Goal: Task Accomplishment & Management: Manage account settings

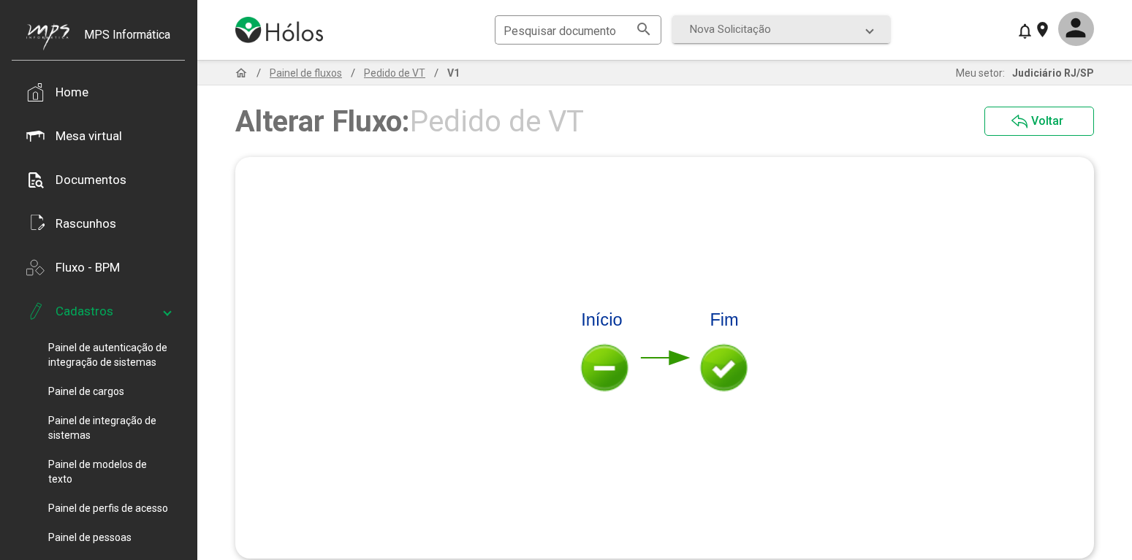
scroll to position [149, 0]
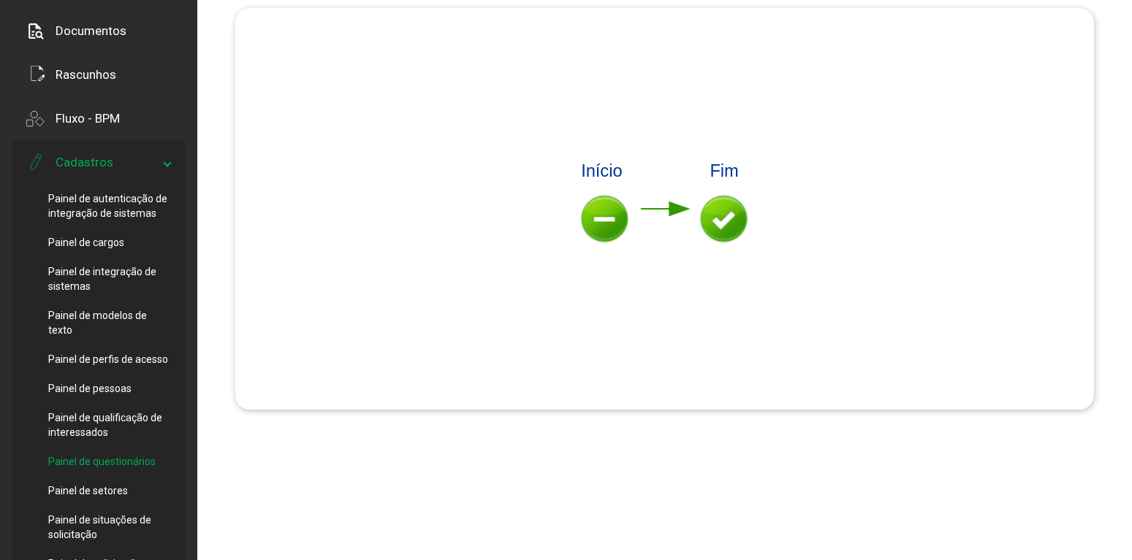
click at [123, 457] on span "Painel de questionários" at bounding box center [101, 461] width 107 height 15
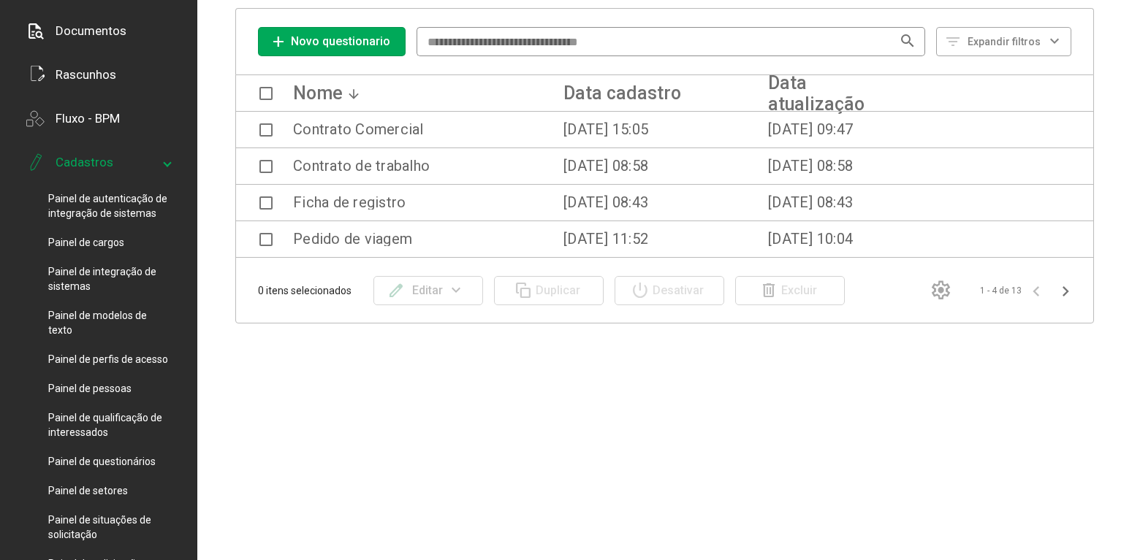
scroll to position [75, 0]
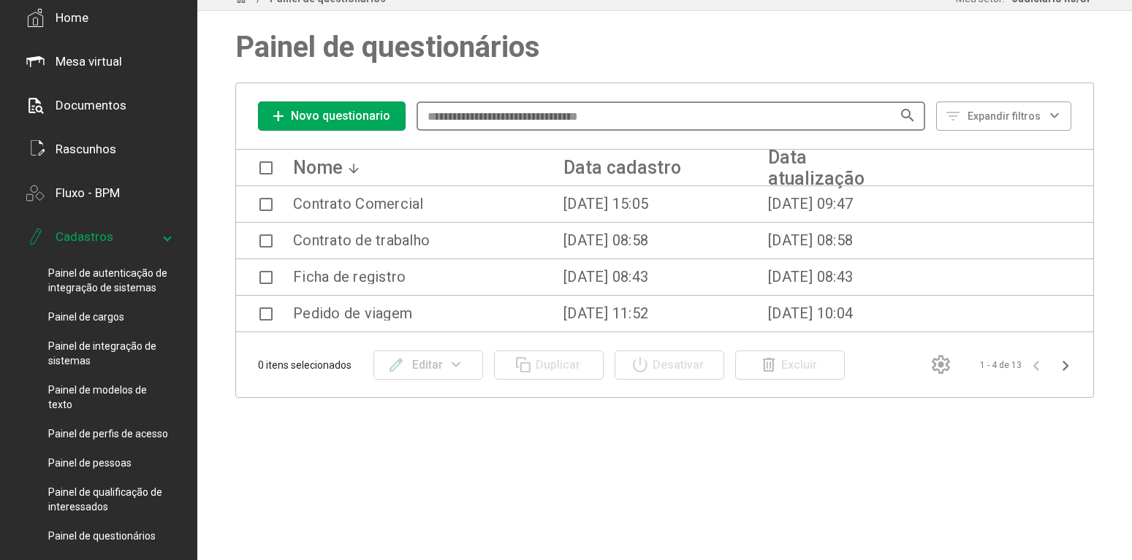
click at [543, 119] on input at bounding box center [663, 116] width 476 height 13
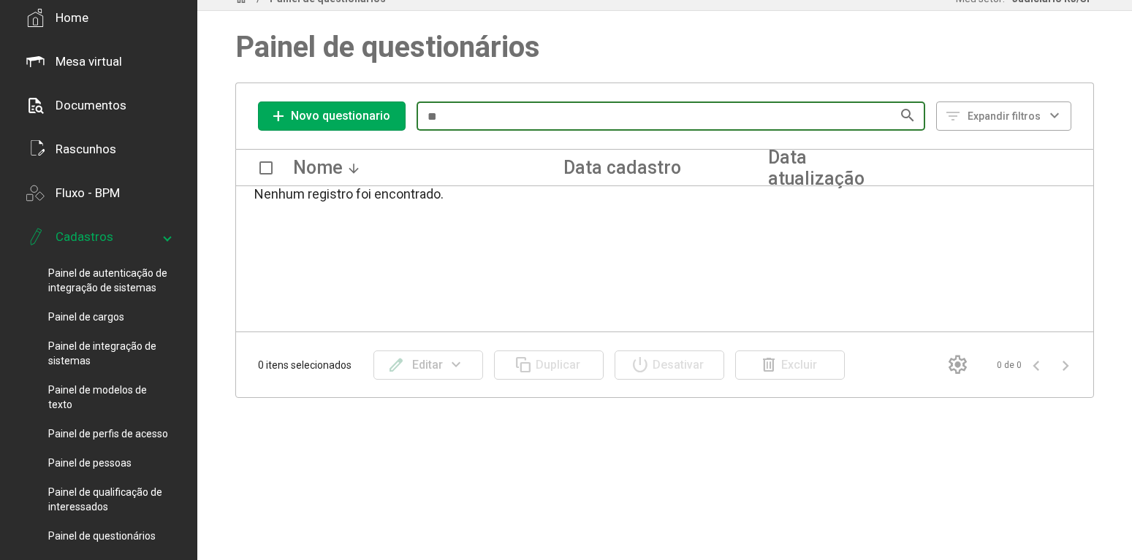
type input "*"
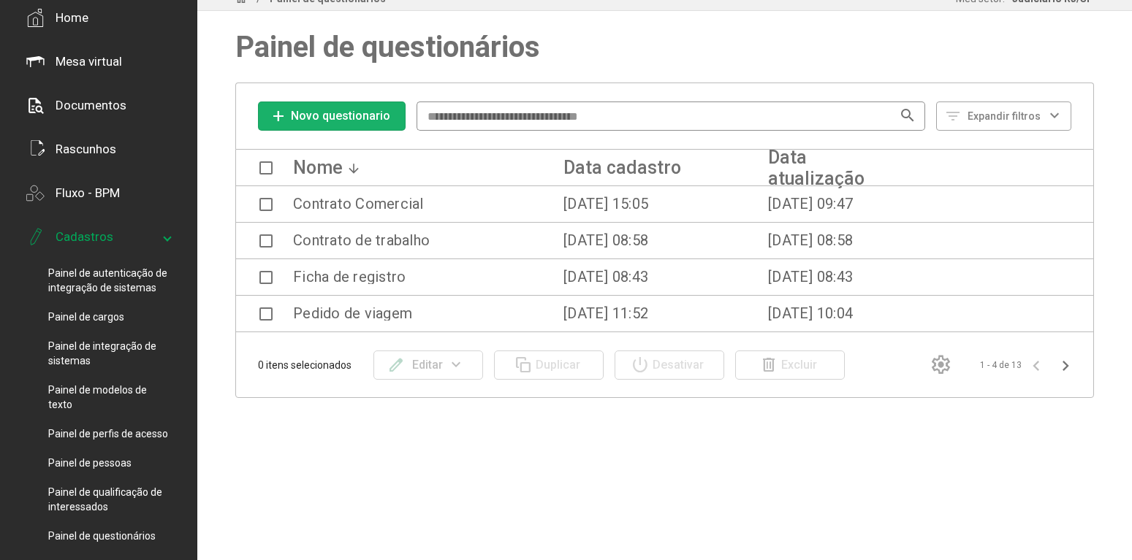
click at [361, 113] on span "Novo questionario" at bounding box center [340, 116] width 99 height 14
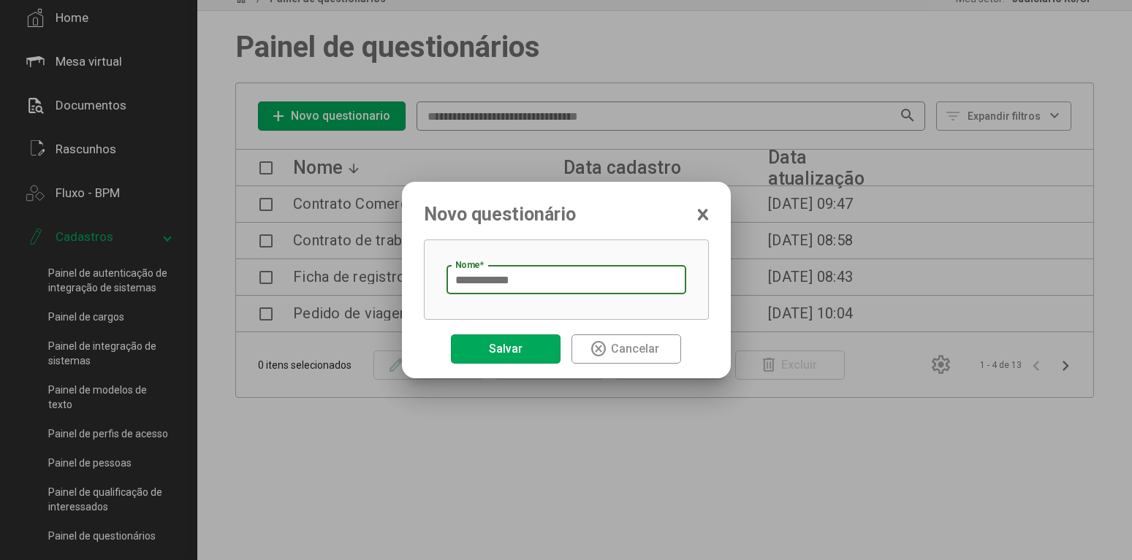
type input "**********"
click at [534, 356] on button "Salvar" at bounding box center [506, 349] width 110 height 29
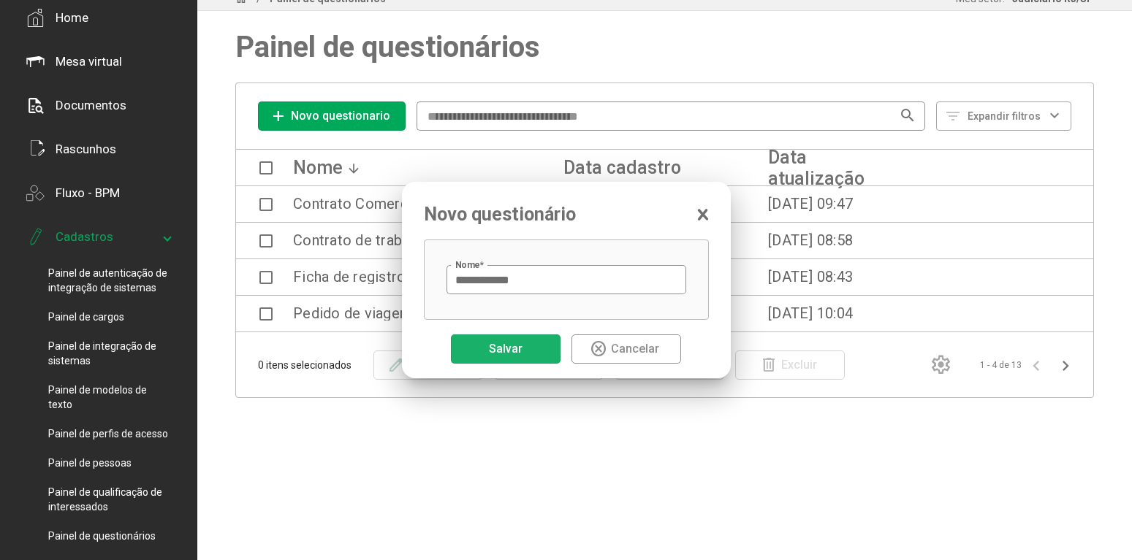
scroll to position [75, 0]
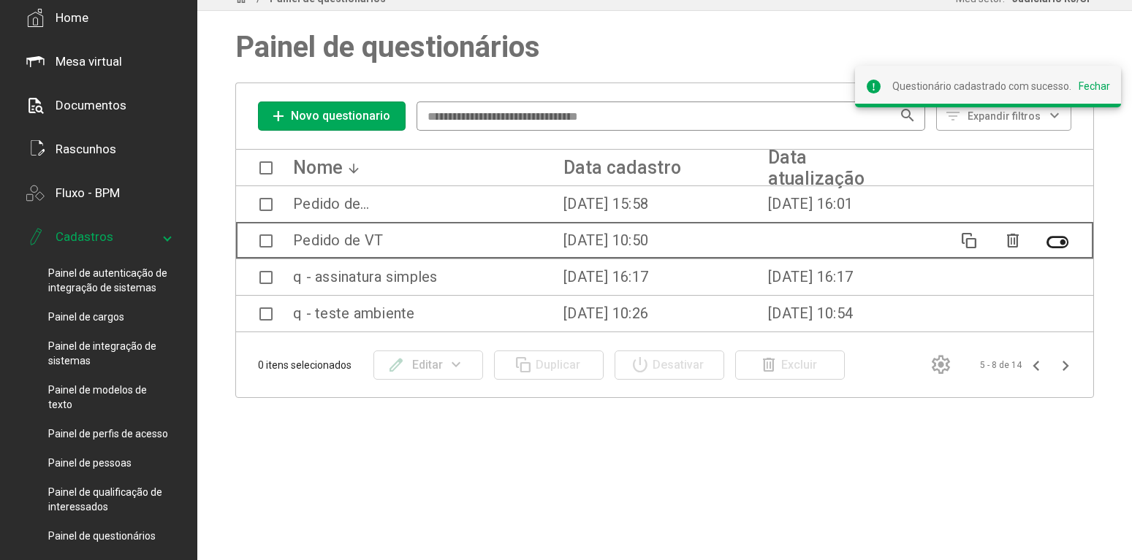
click at [264, 243] on span at bounding box center [265, 241] width 13 height 13
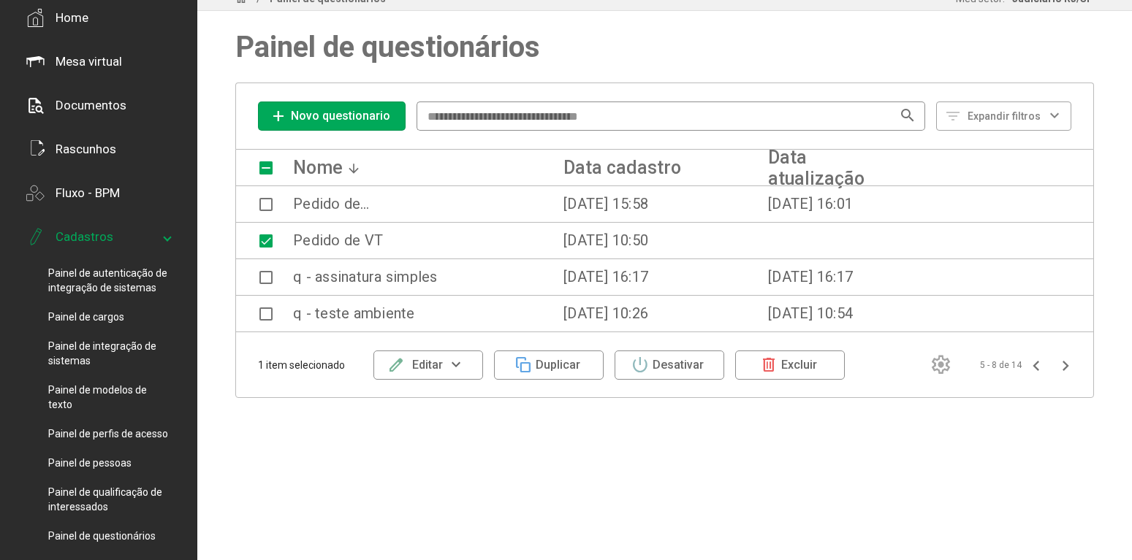
click at [469, 365] on mat-icon "expand_more" at bounding box center [456, 366] width 27 height 18
click at [449, 441] on button "Alterar questionário" at bounding box center [430, 438] width 115 height 35
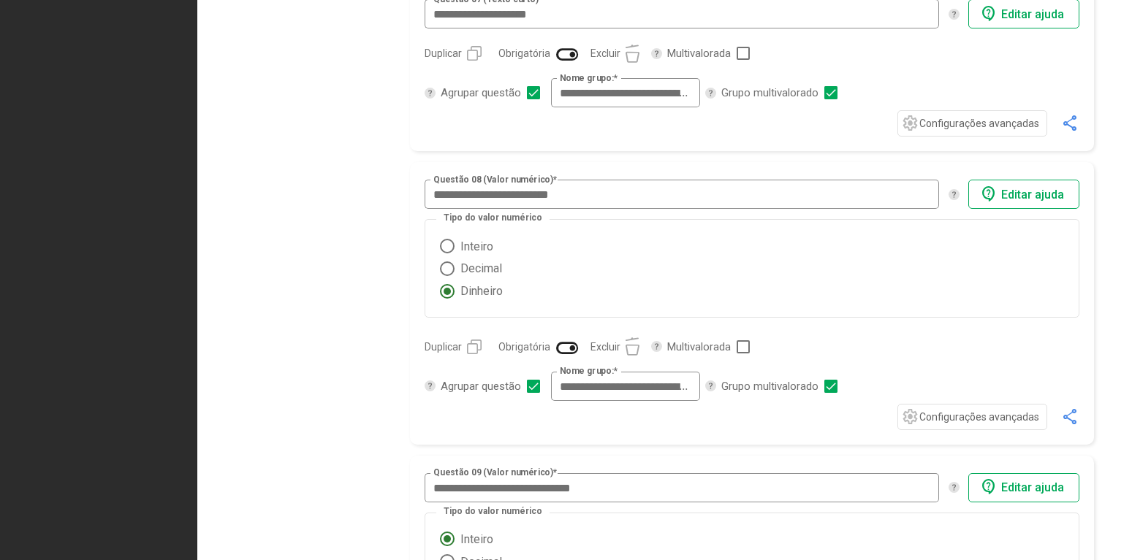
scroll to position [1963, 0]
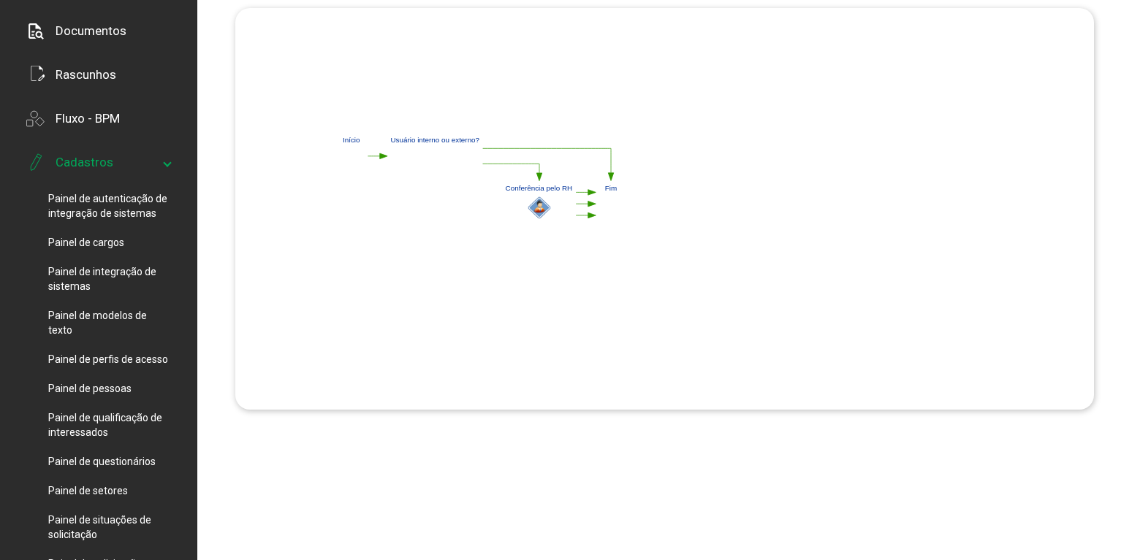
scroll to position [298, 0]
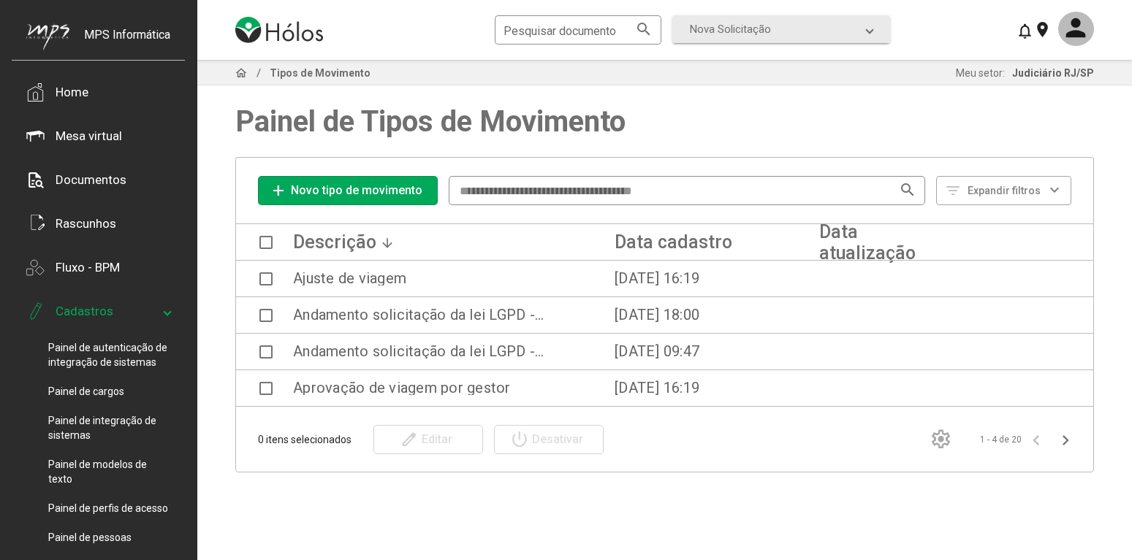
scroll to position [224, 0]
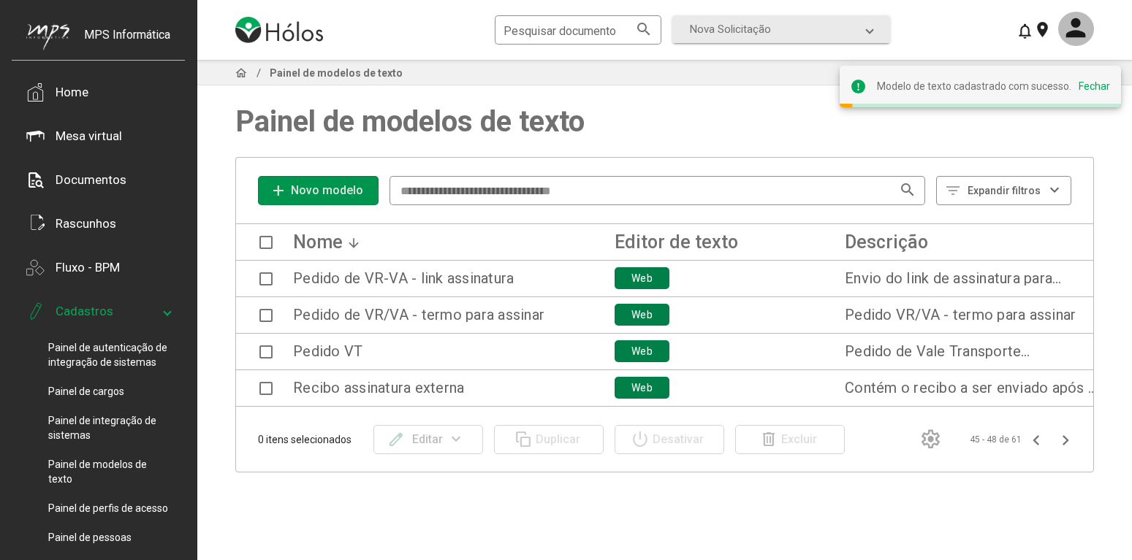
scroll to position [75, 0]
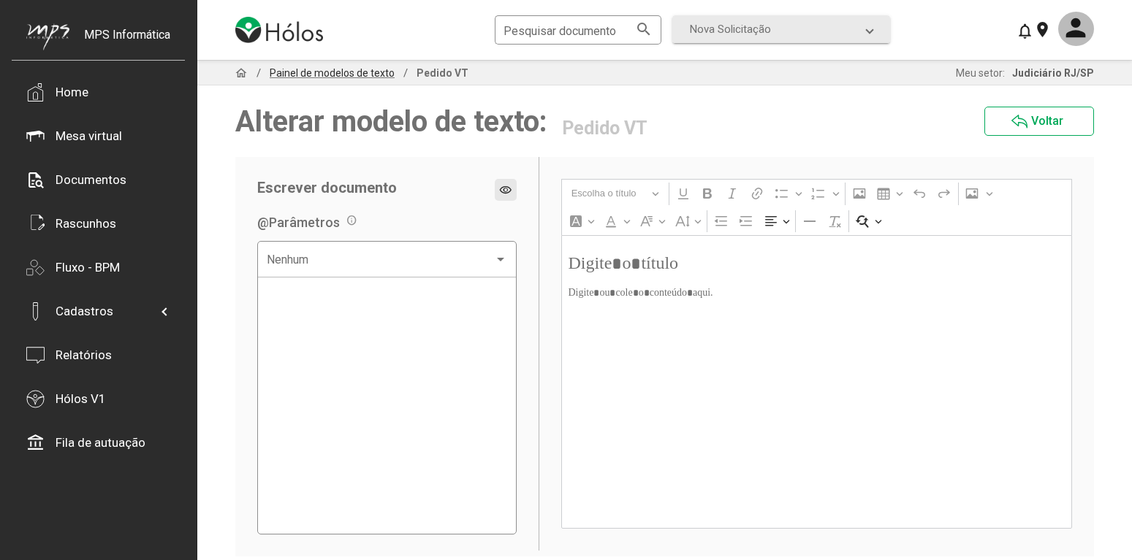
click at [373, 72] on span "Painel de modelos de texto" at bounding box center [332, 73] width 142 height 12
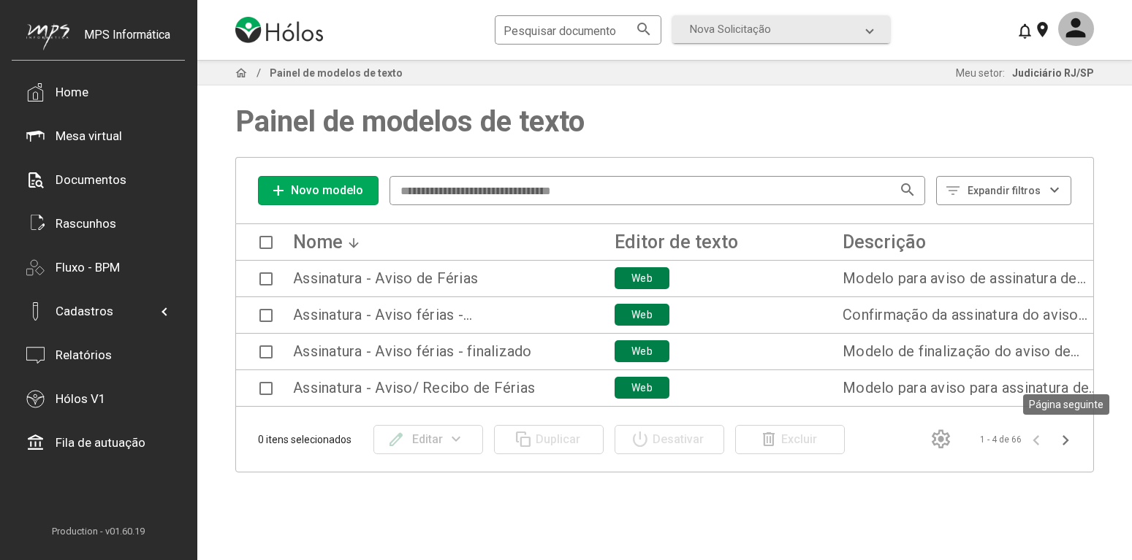
click at [1062, 438] on icon "Página seguinte" at bounding box center [1065, 440] width 20 height 20
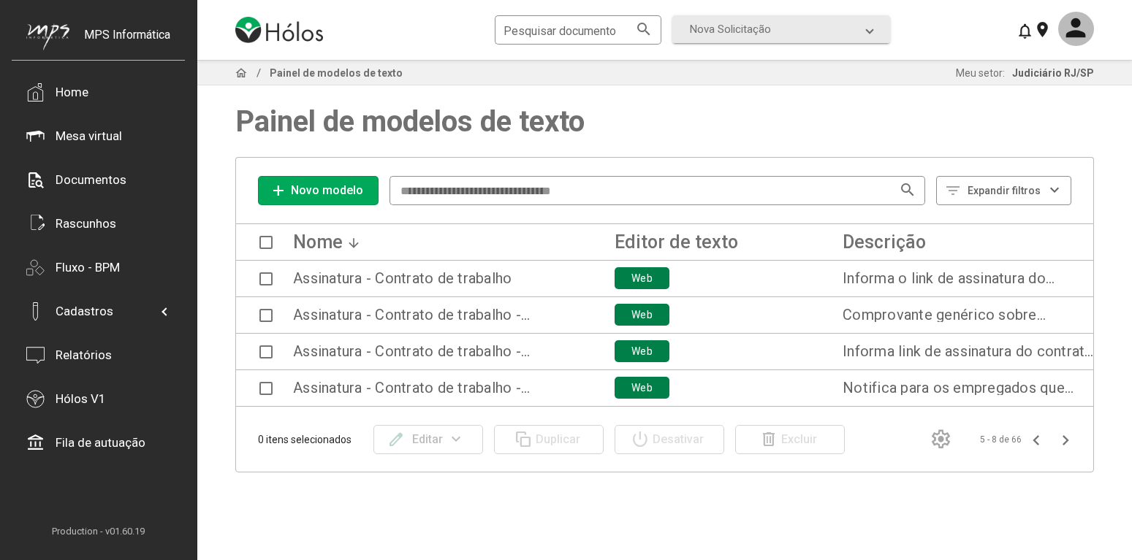
click at [1062, 438] on icon "Página seguinte" at bounding box center [1065, 440] width 20 height 20
click at [611, 185] on input at bounding box center [649, 191] width 503 height 13
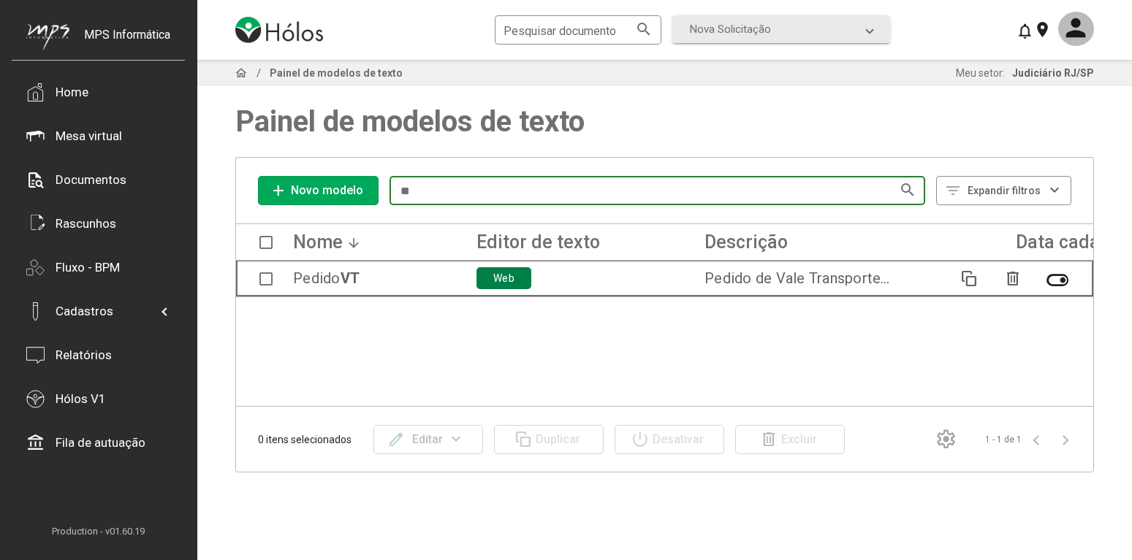
type input "**"
click at [262, 278] on span at bounding box center [265, 279] width 13 height 13
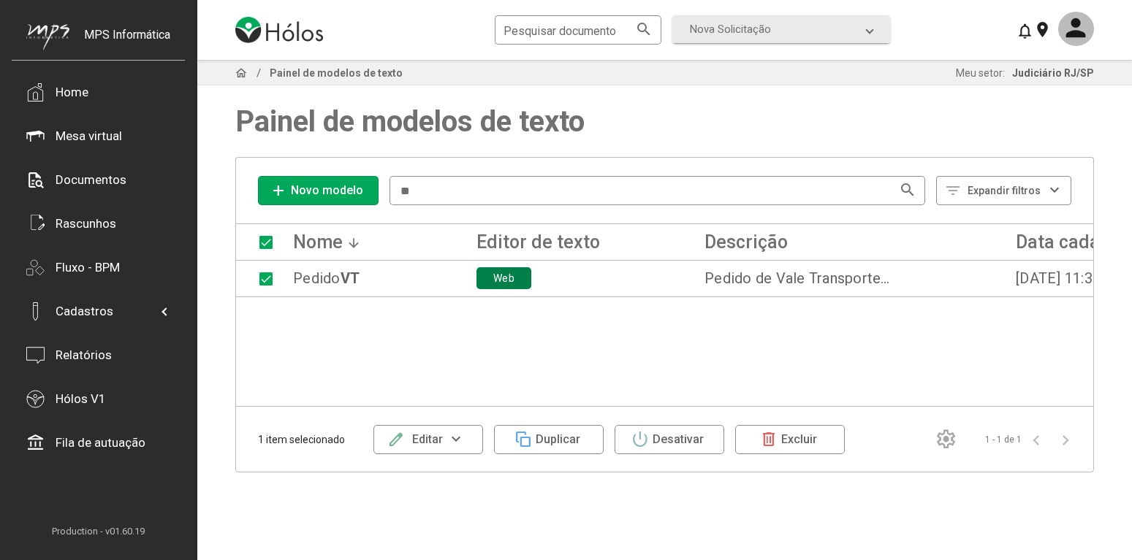
click at [468, 444] on mat-icon "expand_more" at bounding box center [456, 440] width 27 height 18
click at [452, 509] on button "Alterar conteúdo" at bounding box center [424, 512] width 102 height 35
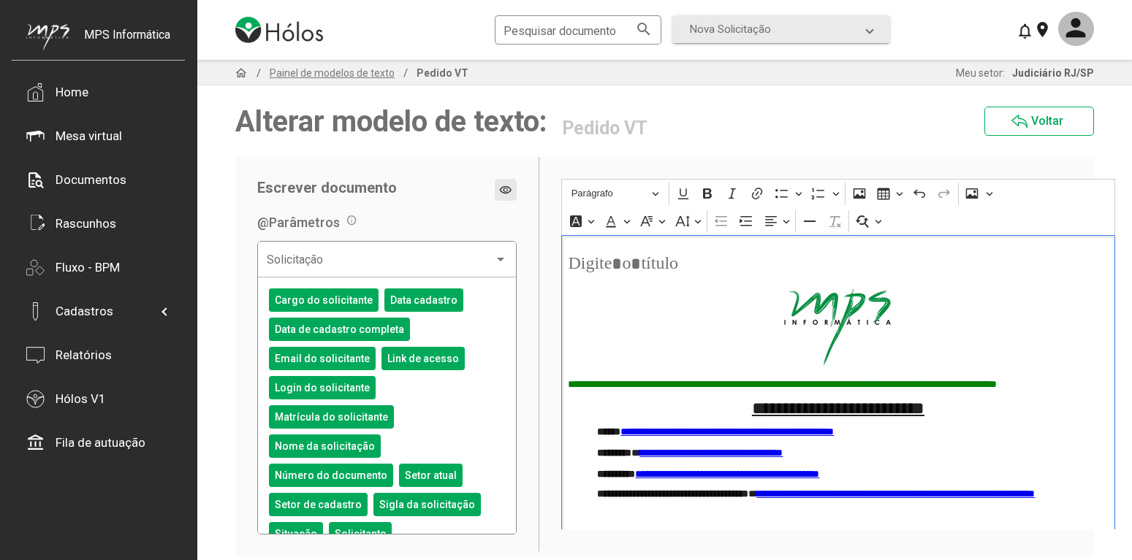
scroll to position [61, 0]
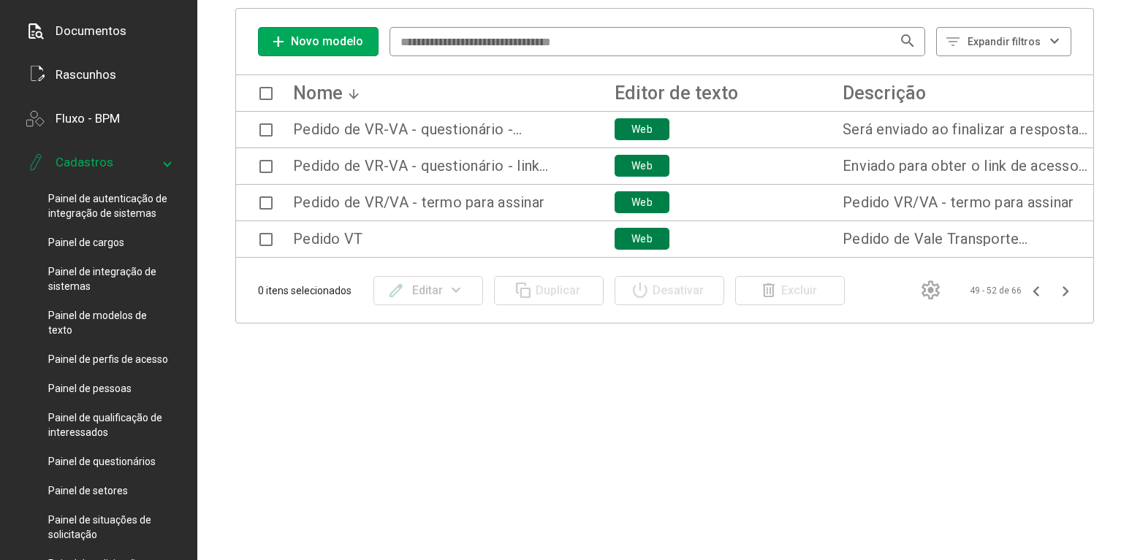
scroll to position [373, 0]
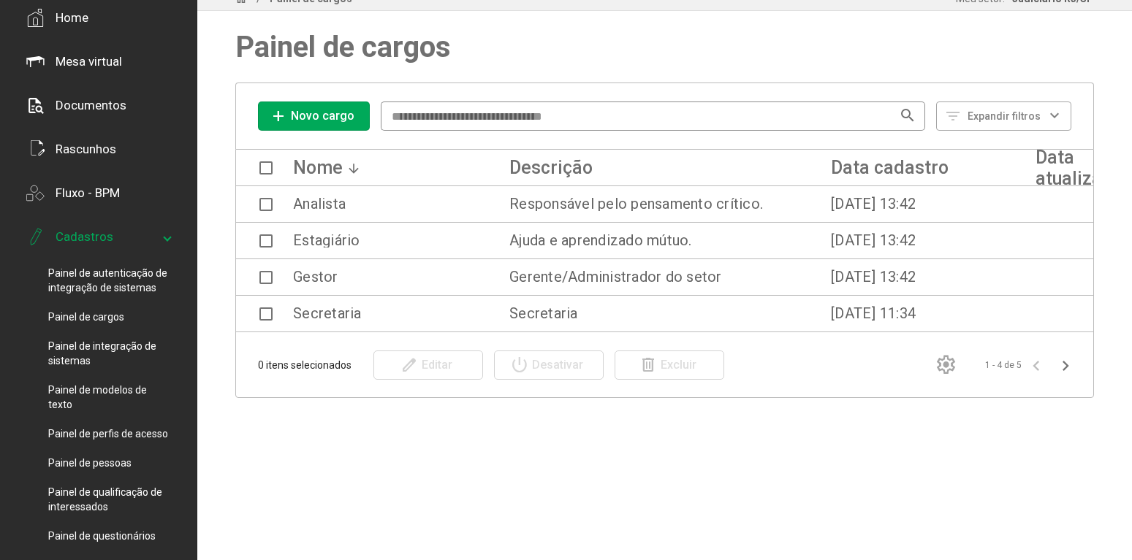
scroll to position [149, 0]
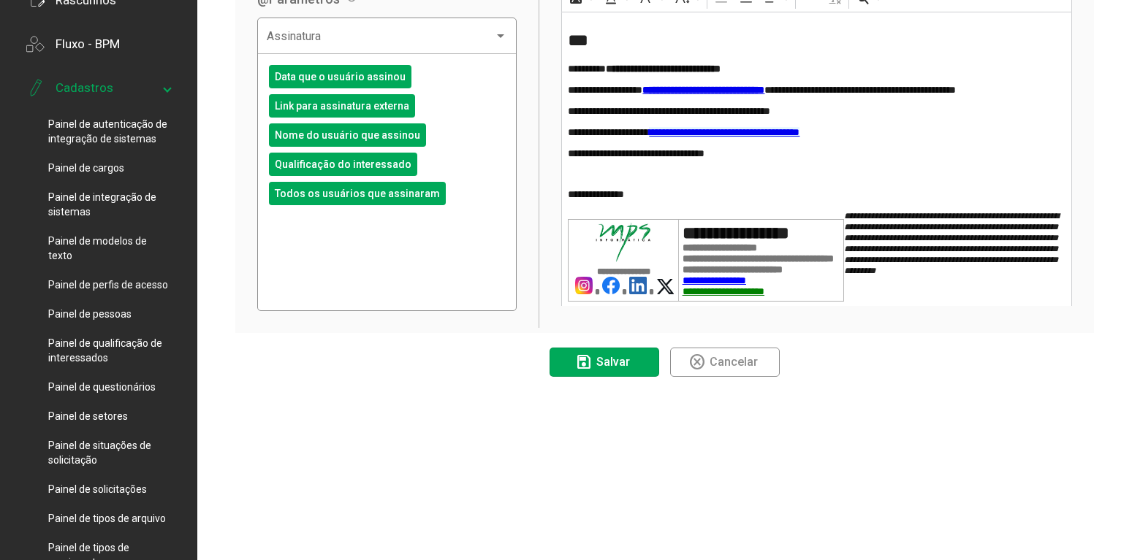
scroll to position [149, 0]
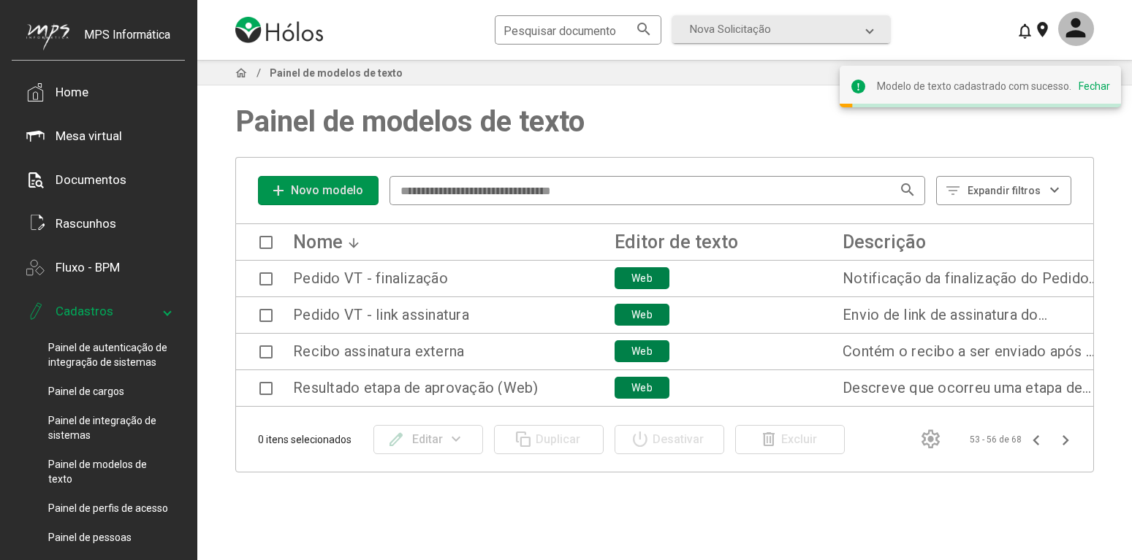
scroll to position [75, 0]
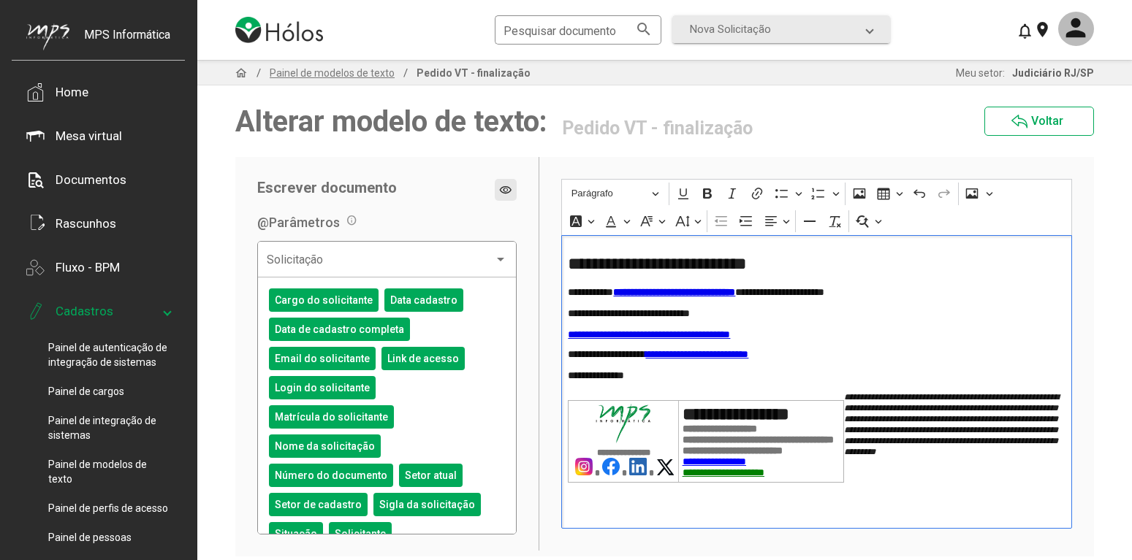
scroll to position [75, 0]
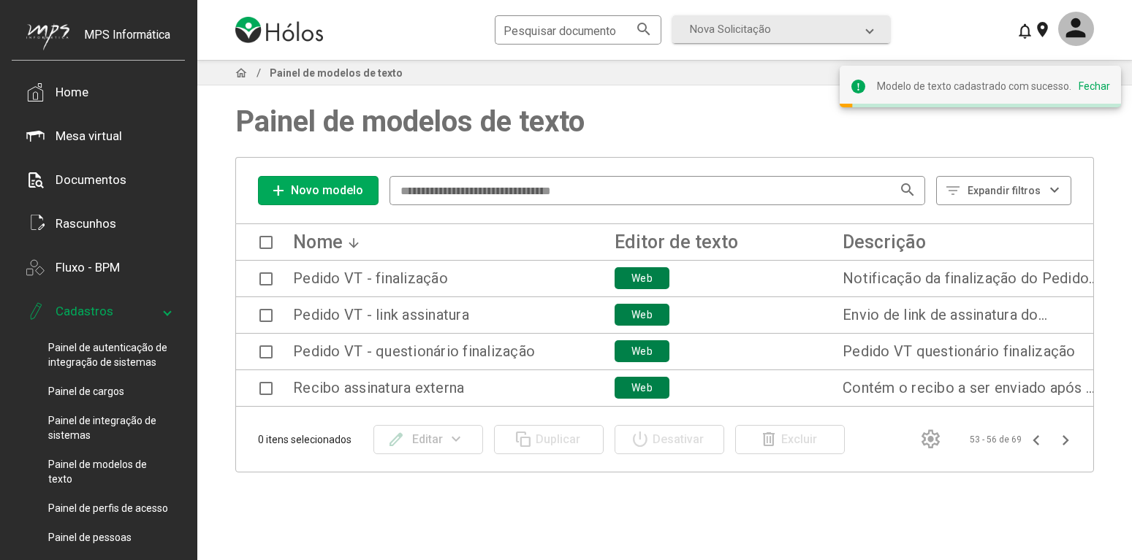
scroll to position [75, 0]
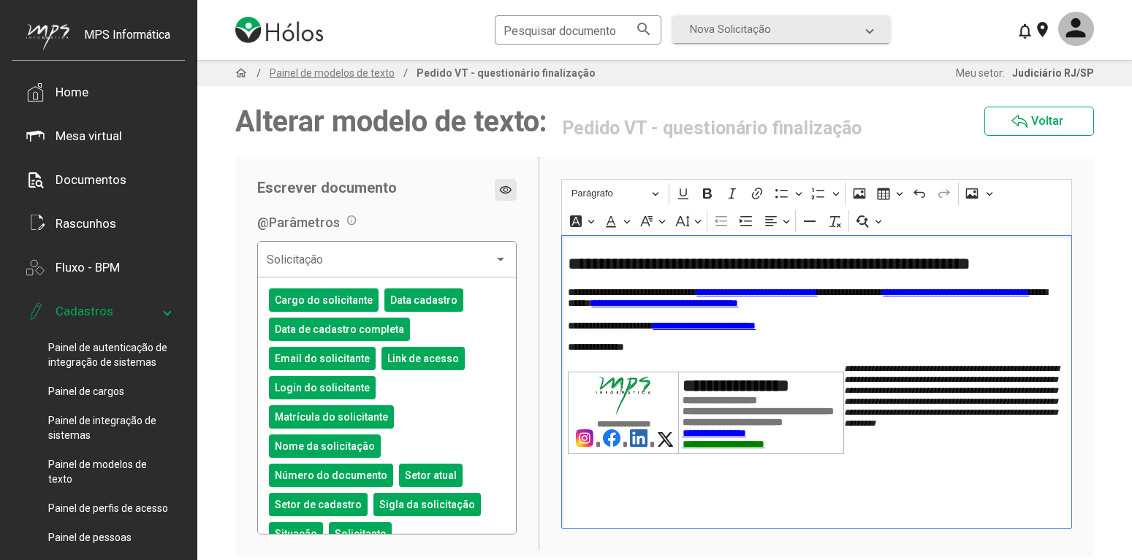
scroll to position [75, 0]
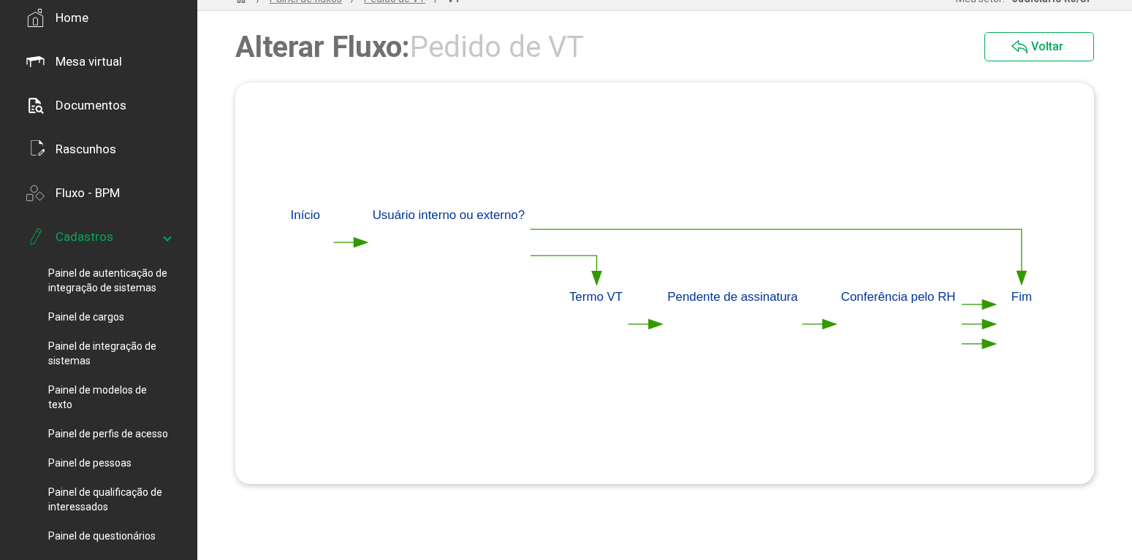
scroll to position [149, 0]
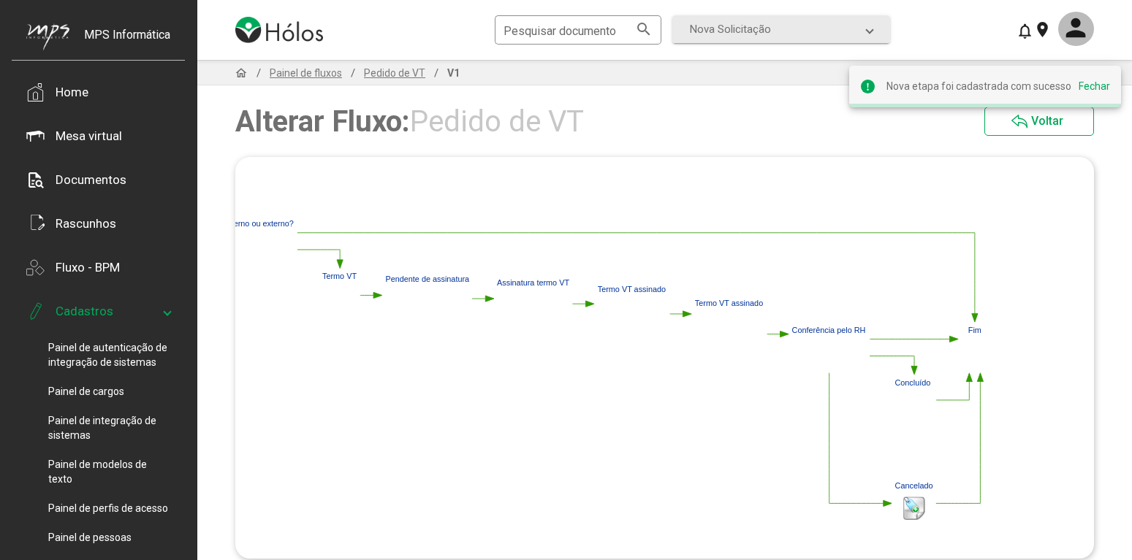
scroll to position [149, 0]
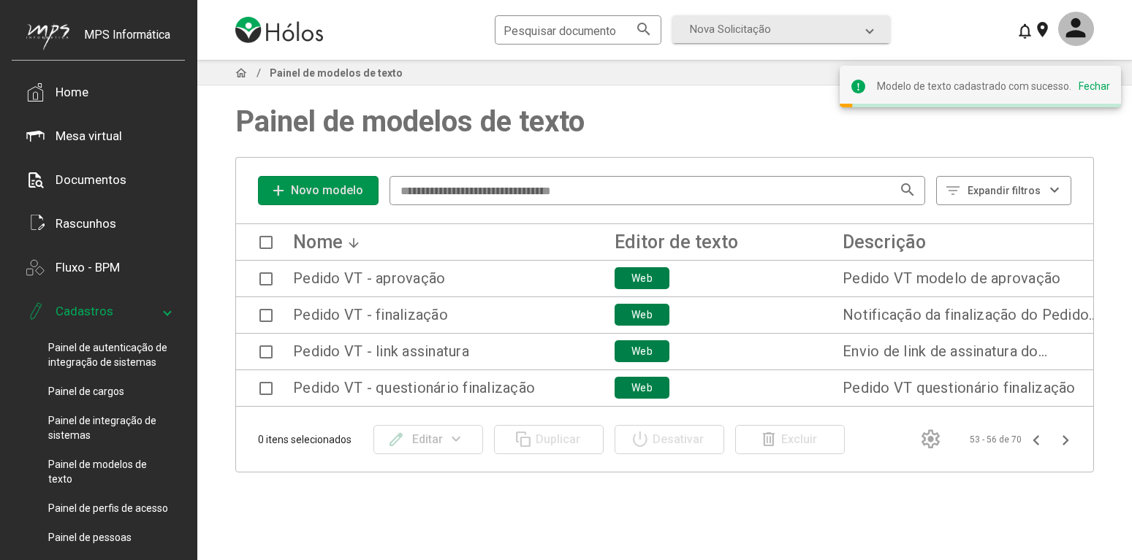
scroll to position [75, 0]
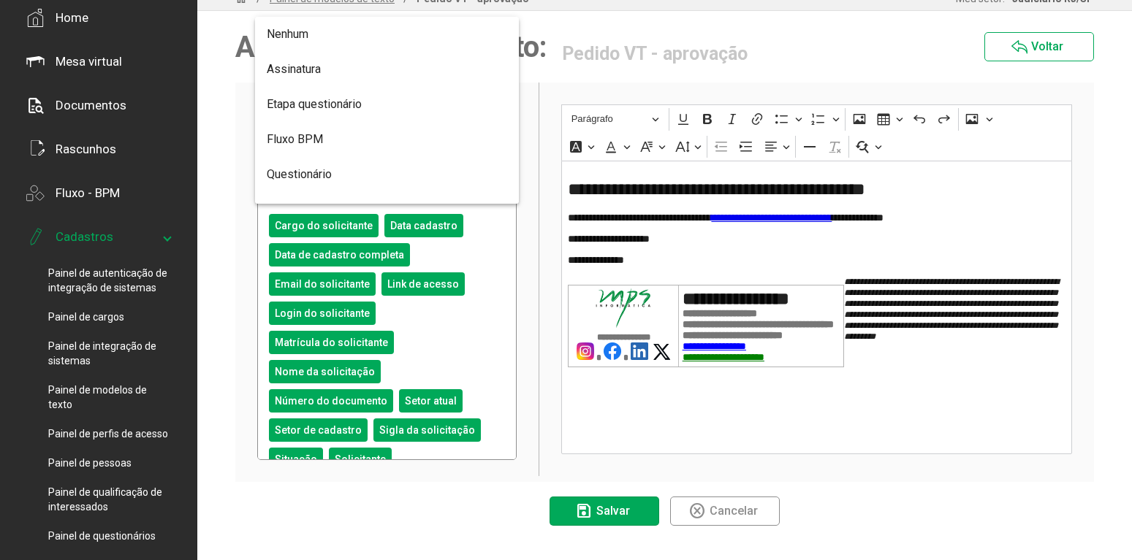
scroll to position [58, 0]
